Goal: Information Seeking & Learning: Learn about a topic

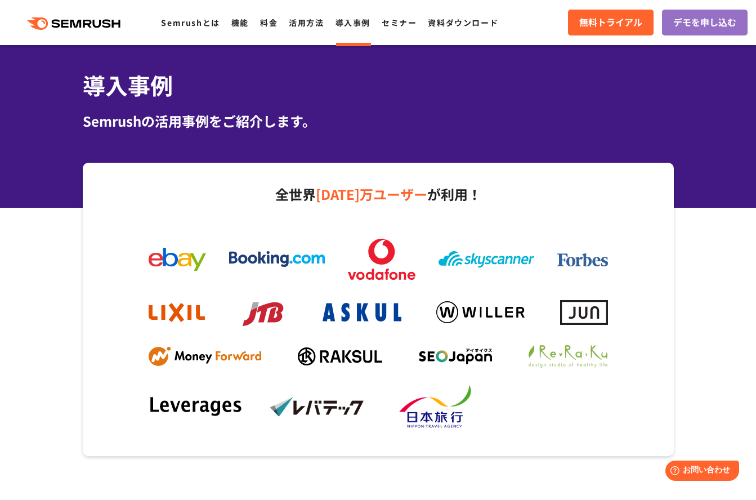
click at [689, 311] on section "全世界 1000万ユーザー が利用！" at bounding box center [378, 309] width 756 height 293
